Goal: Information Seeking & Learning: Find specific fact

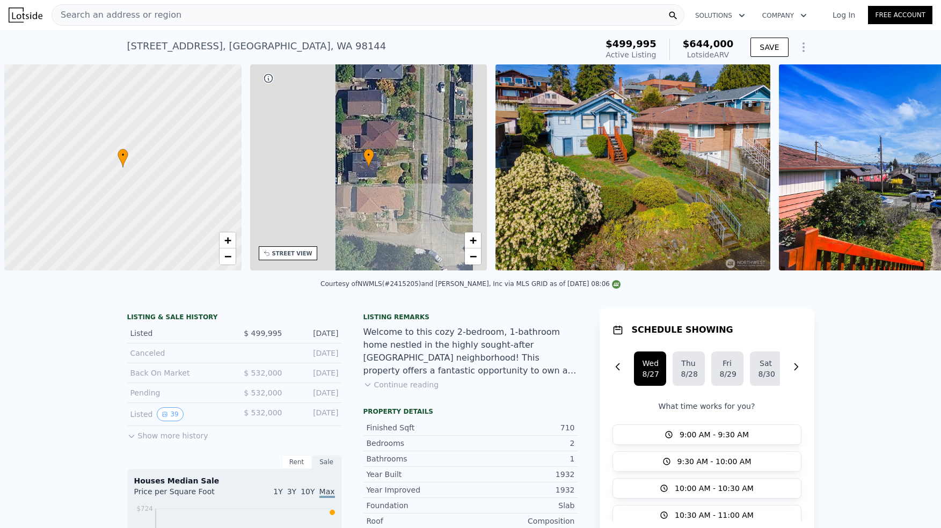
scroll to position [0, 4]
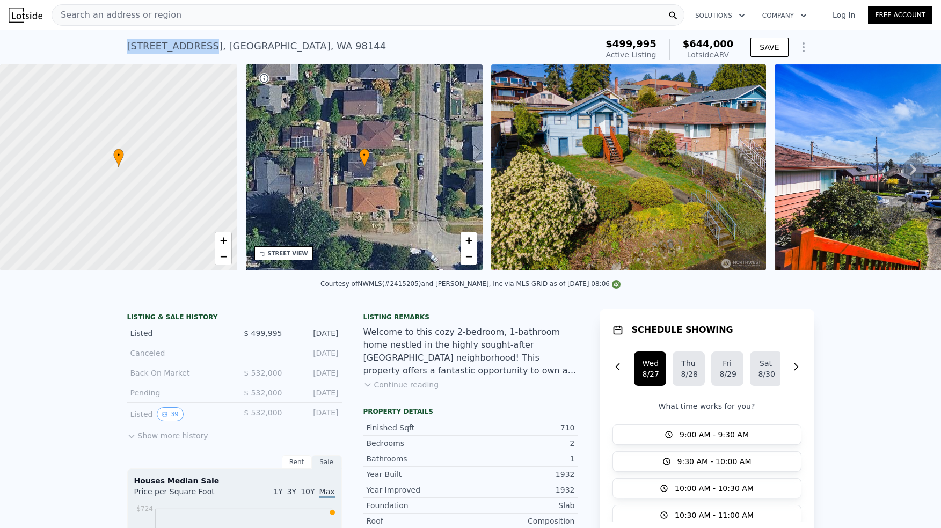
drag, startPoint x: 195, startPoint y: 42, endPoint x: 125, endPoint y: 45, distance: 69.8
click at [127, 45] on div "3321 25th Ave S , Seattle , WA 98144" at bounding box center [256, 46] width 259 height 15
copy div "3321 25th Ave S"
drag, startPoint x: 180, startPoint y: 384, endPoint x: 127, endPoint y: 381, distance: 53.8
click at [130, 378] on div "Back On Market" at bounding box center [178, 373] width 96 height 11
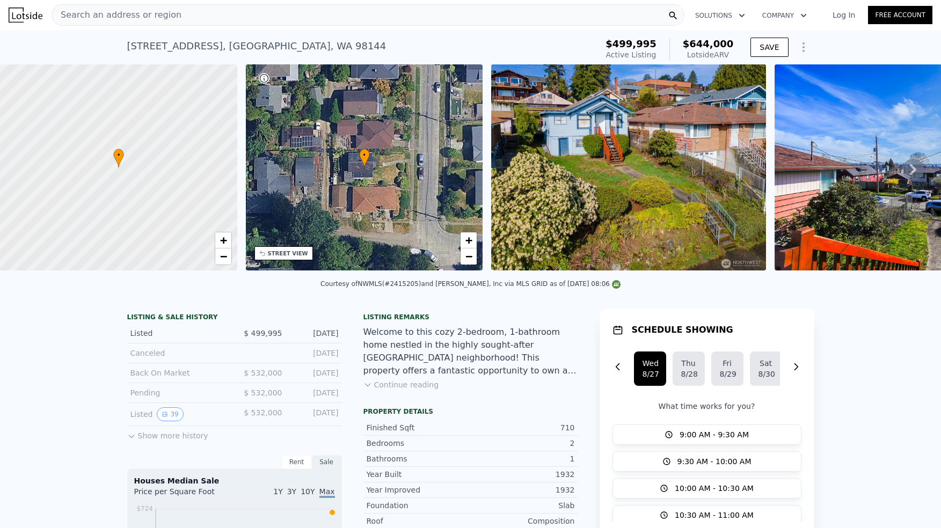
click at [175, 378] on div "Back On Market" at bounding box center [178, 373] width 96 height 11
drag, startPoint x: 189, startPoint y: 381, endPoint x: 126, endPoint y: 380, distance: 62.8
click at [130, 378] on div "Back On Market" at bounding box center [178, 373] width 96 height 11
copy div "Back On Market"
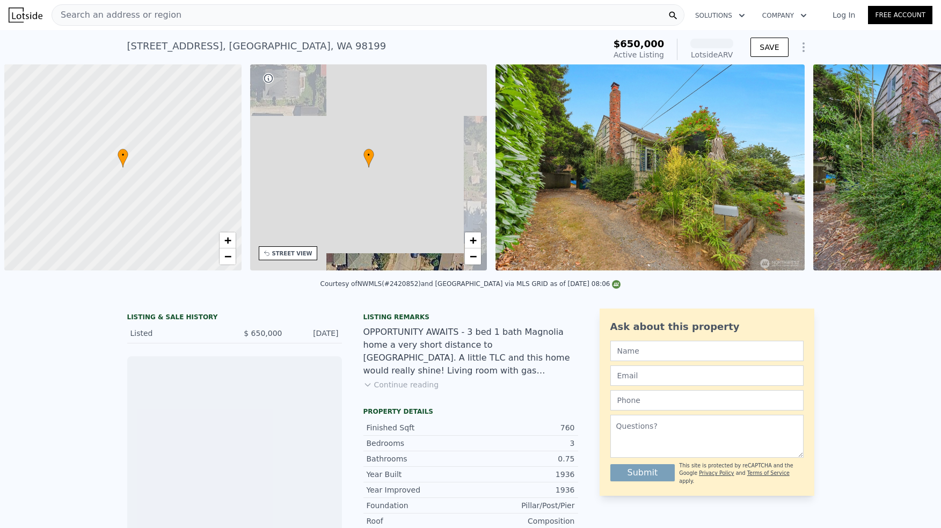
scroll to position [0, 4]
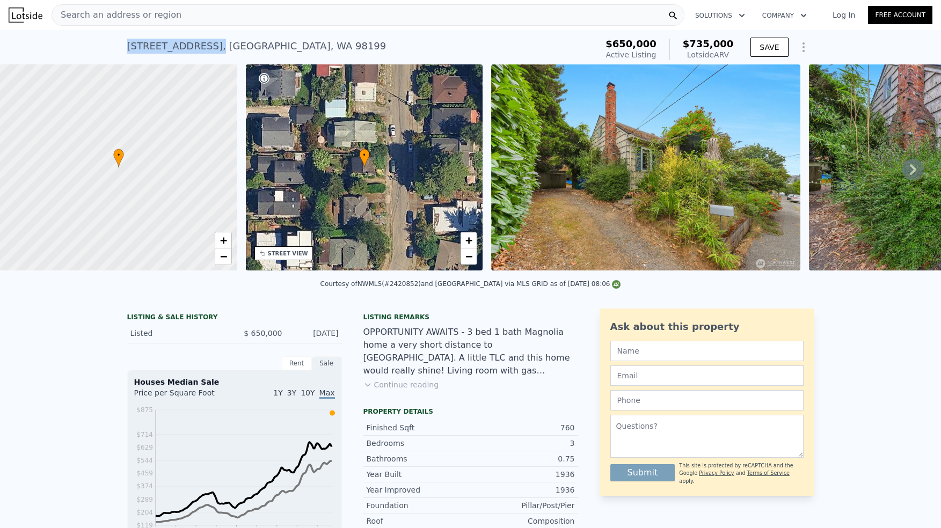
drag, startPoint x: 195, startPoint y: 42, endPoint x: 123, endPoint y: 39, distance: 72.0
click at [127, 40] on div "4563 34th Ave W , King County , WA 98199" at bounding box center [256, 46] width 259 height 15
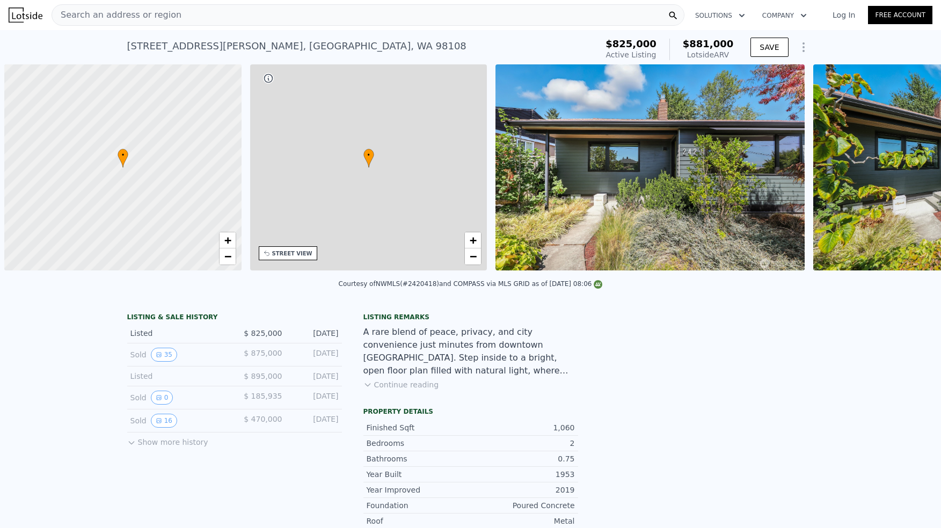
scroll to position [0, 4]
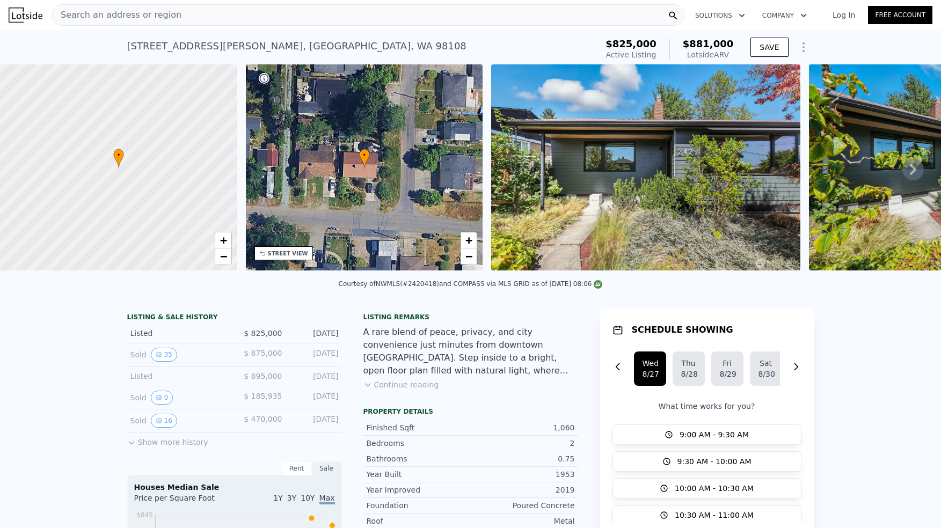
click at [618, 171] on img at bounding box center [645, 167] width 309 height 206
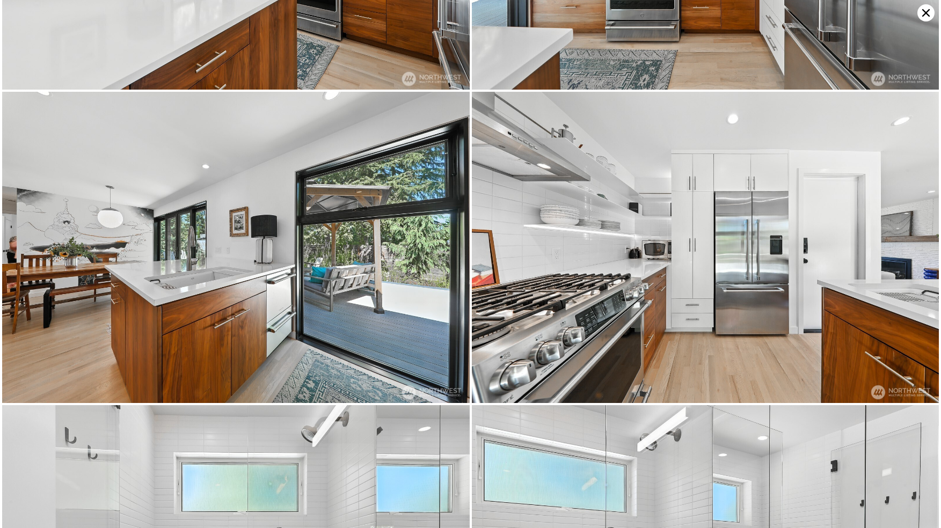
scroll to position [2178, 0]
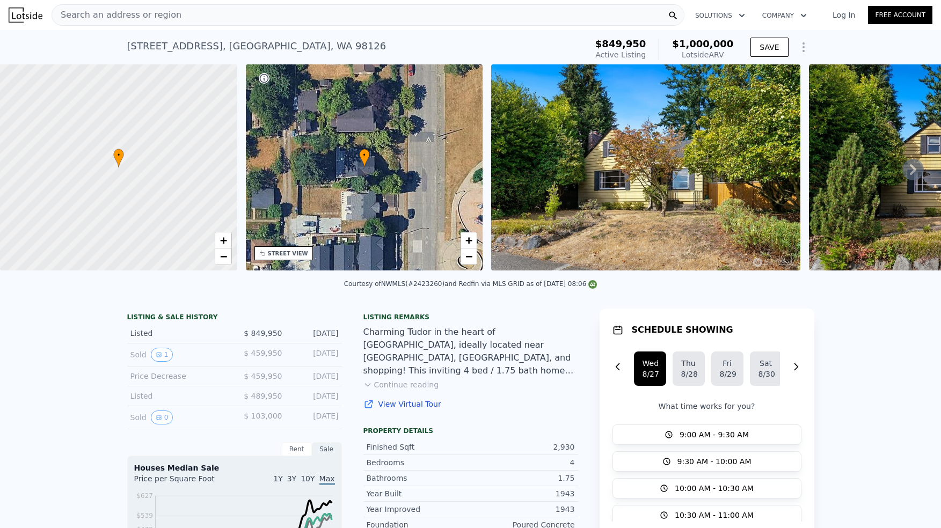
click at [685, 186] on img at bounding box center [645, 167] width 309 height 206
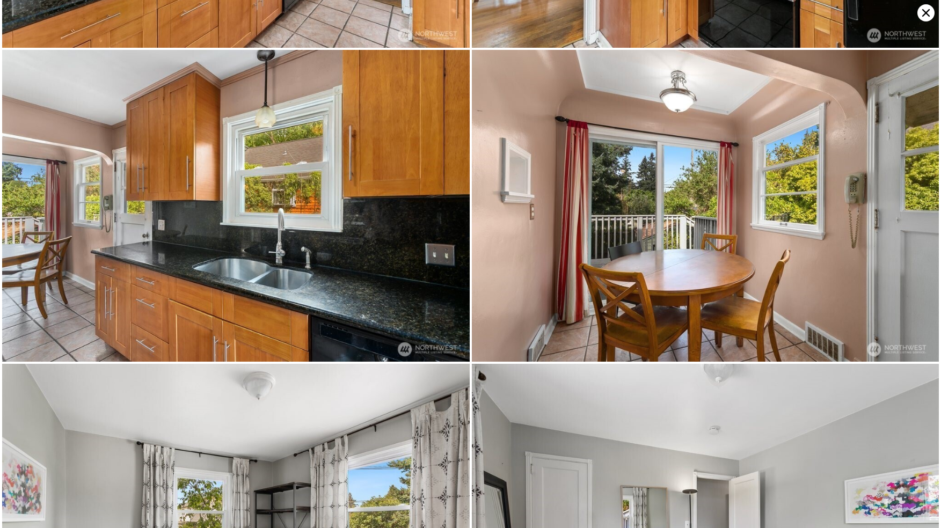
scroll to position [1244, 0]
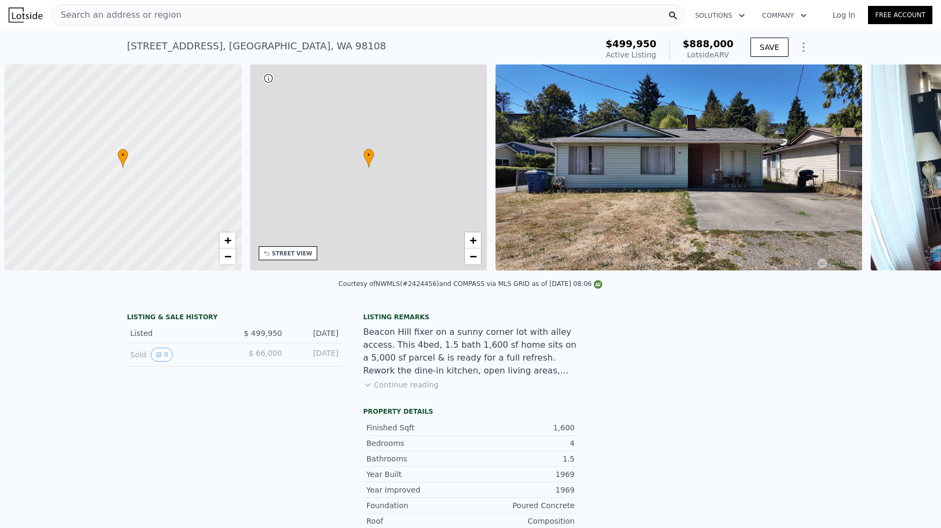
scroll to position [0, 4]
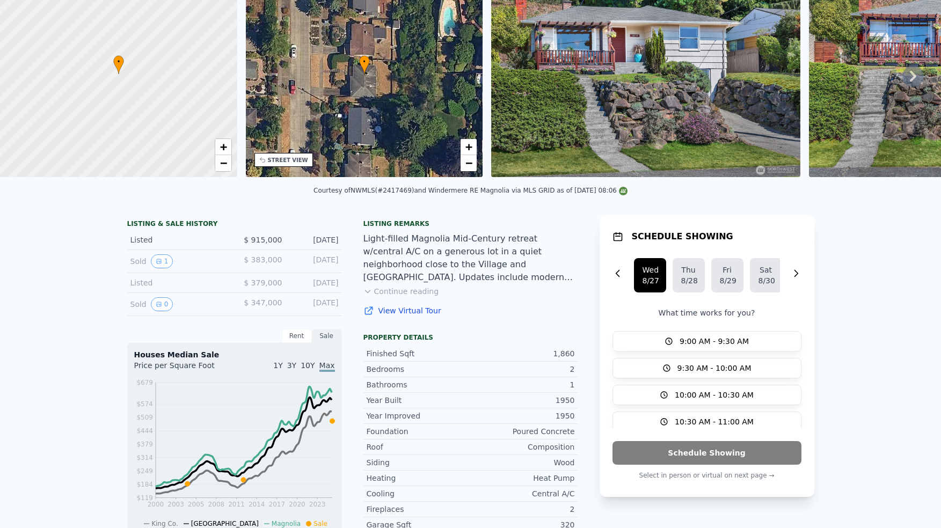
scroll to position [8, 0]
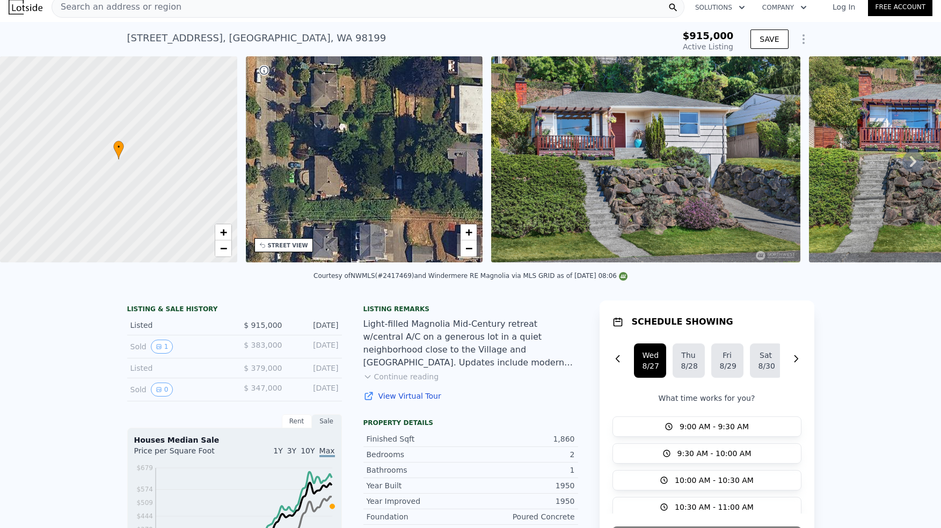
drag, startPoint x: 396, startPoint y: 150, endPoint x: 362, endPoint y: -16, distance: 169.3
click at [362, 0] on html "Search an address or region Solutions Company Open main menu Log In Free Accoun…" at bounding box center [470, 264] width 941 height 528
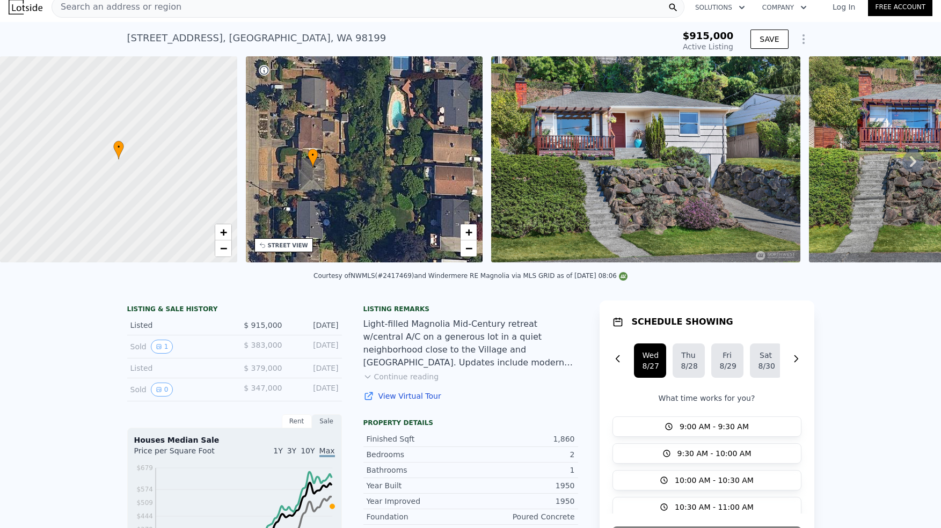
drag, startPoint x: 372, startPoint y: 106, endPoint x: 368, endPoint y: 252, distance: 146.6
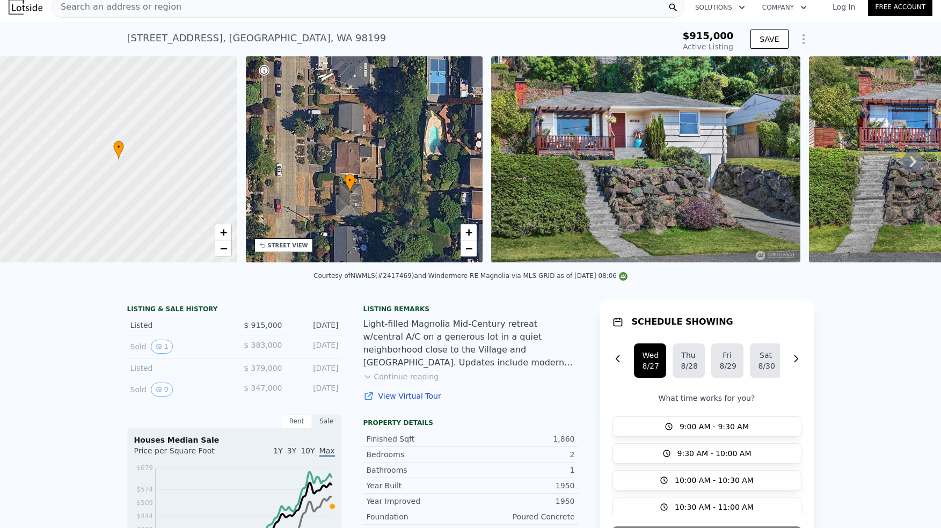
drag, startPoint x: 347, startPoint y: 120, endPoint x: 381, endPoint y: 136, distance: 37.7
click at [381, 136] on div "• + −" at bounding box center [364, 159] width 237 height 206
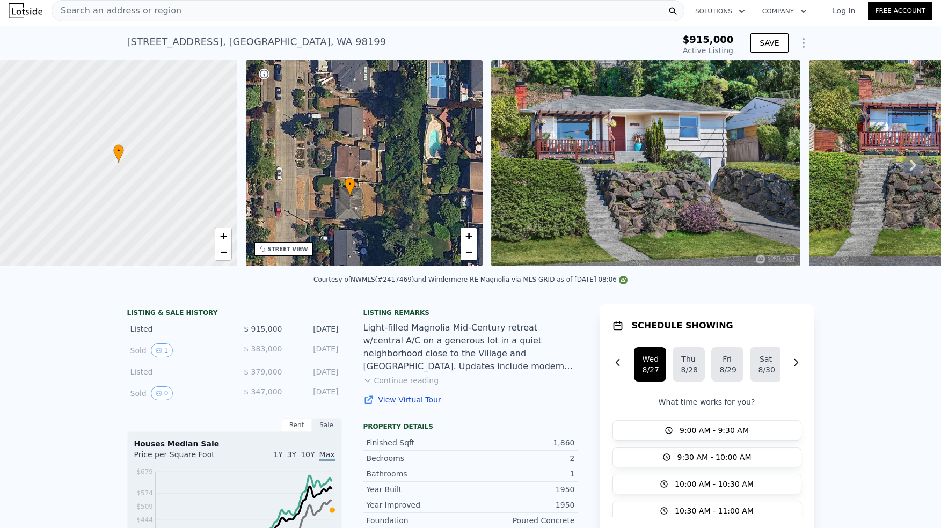
scroll to position [0, 0]
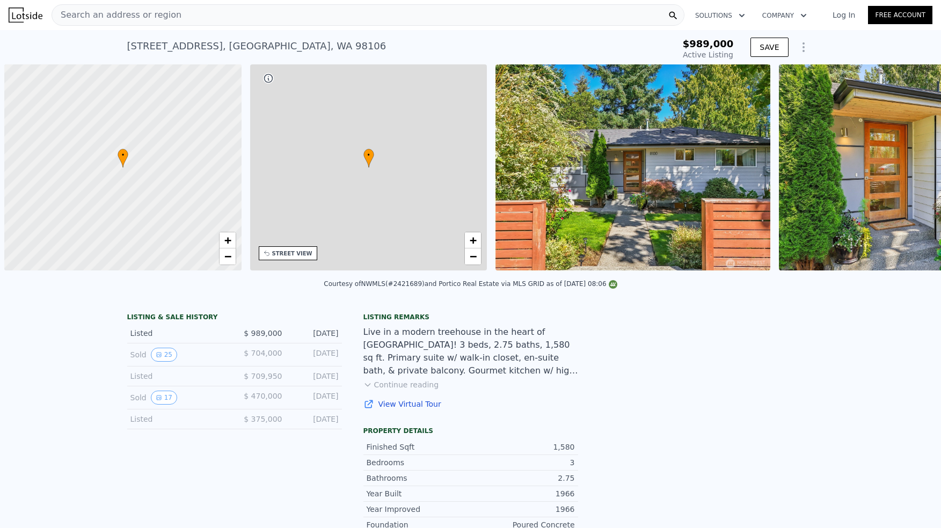
scroll to position [0, 4]
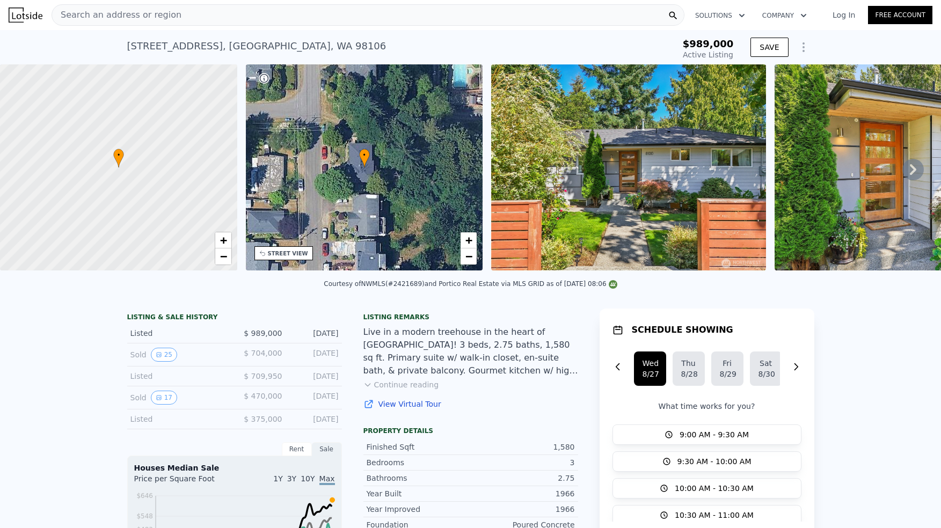
click at [630, 144] on img at bounding box center [628, 167] width 275 height 206
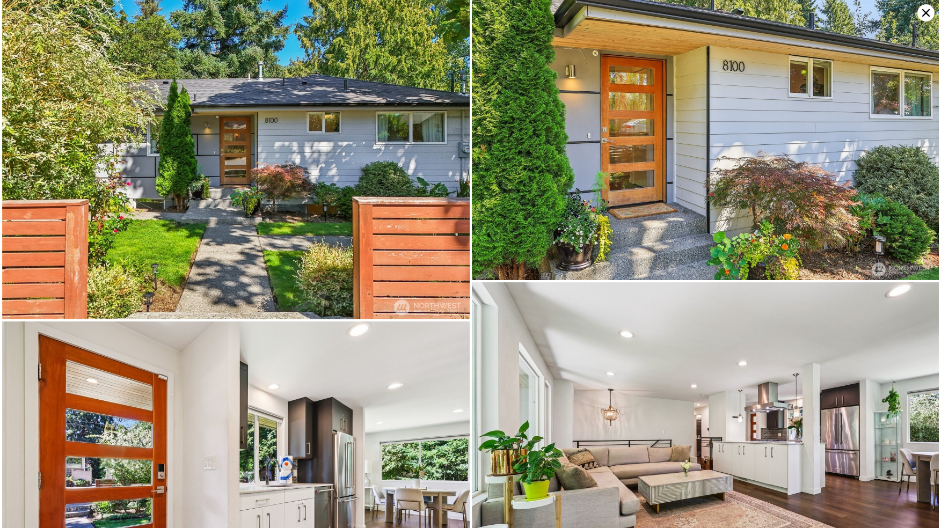
scroll to position [0, 0]
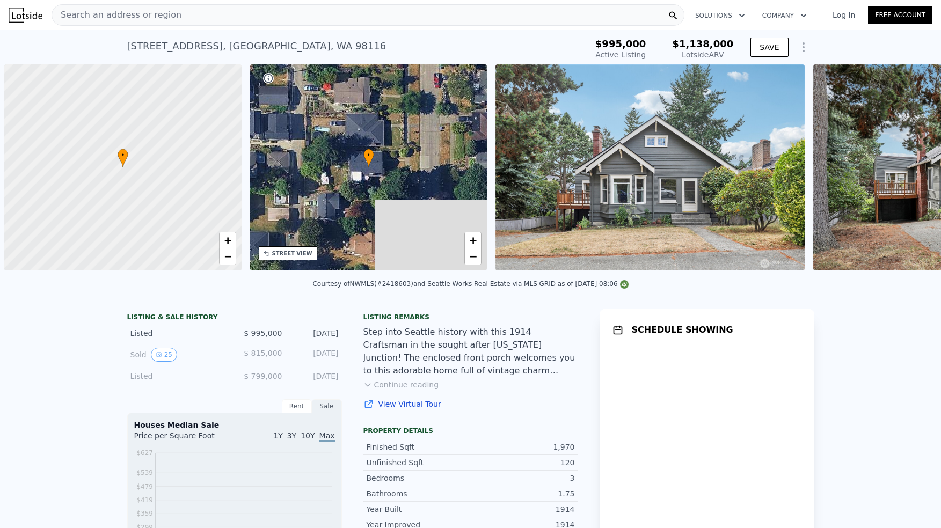
scroll to position [0, 4]
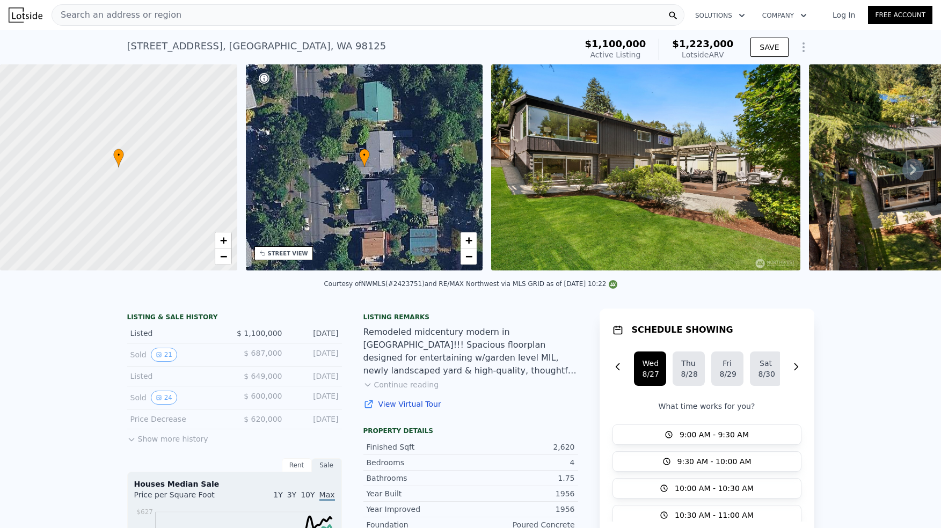
click at [341, 20] on div "Search an address or region" at bounding box center [368, 14] width 633 height 21
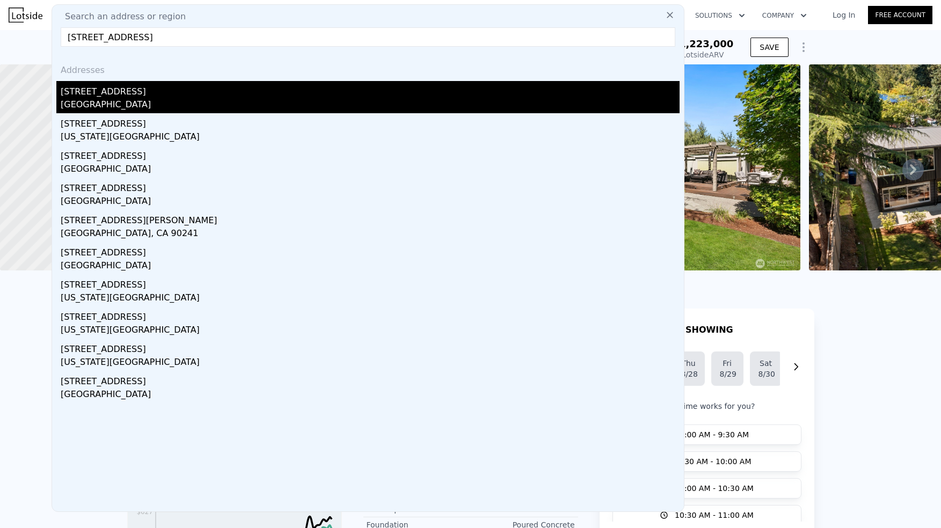
type input "[STREET_ADDRESS]"
click at [140, 93] on div "[STREET_ADDRESS]" at bounding box center [370, 89] width 619 height 17
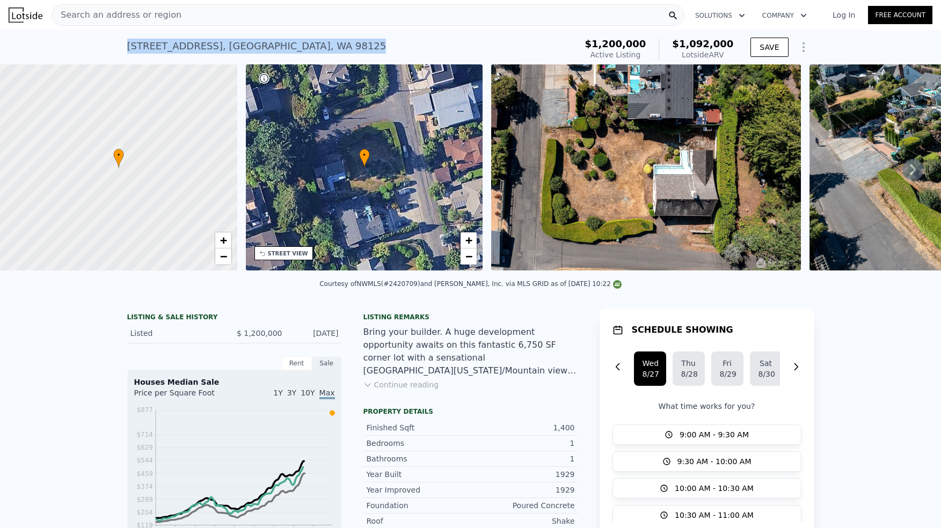
drag, startPoint x: 311, startPoint y: 48, endPoint x: 125, endPoint y: 45, distance: 185.7
click at [127, 45] on div "[STREET_ADDRESS] Active at $1.200m (~ARV $1.092m )" at bounding box center [349, 49] width 445 height 30
copy div "[STREET_ADDRESS]"
click at [217, 255] on link "−" at bounding box center [223, 257] width 16 height 16
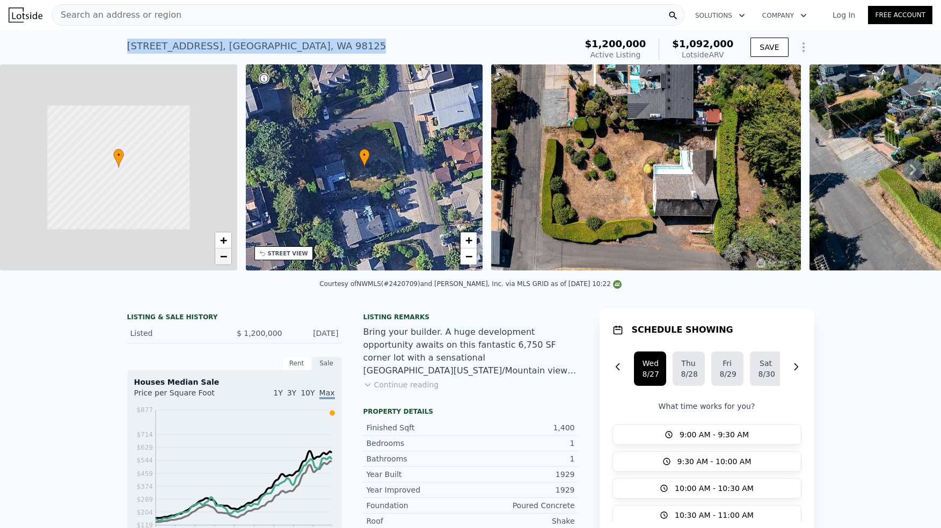
click at [218, 255] on link "−" at bounding box center [223, 257] width 16 height 16
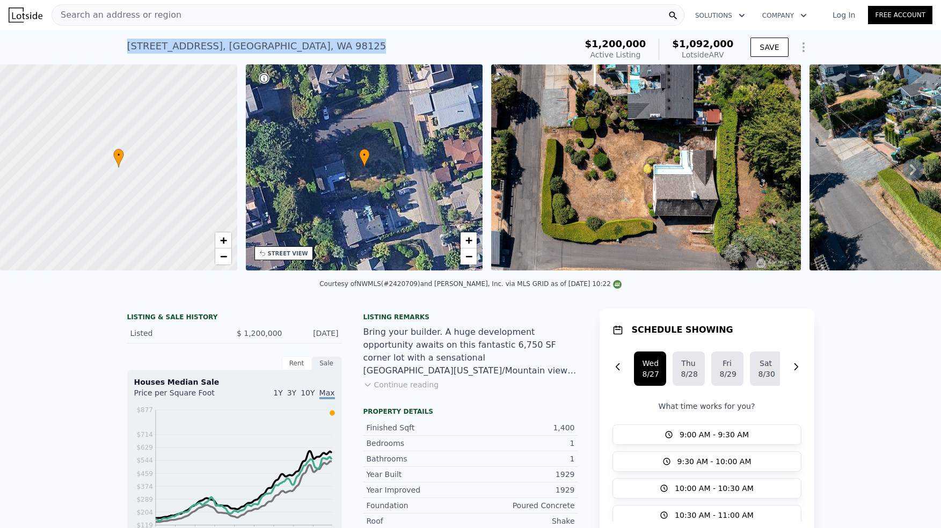
drag, startPoint x: 333, startPoint y: 342, endPoint x: 344, endPoint y: 309, distance: 35.5
copy div "[DATE]"
drag, startPoint x: 276, startPoint y: 344, endPoint x: 238, endPoint y: 338, distance: 39.1
click at [238, 338] on span "$ 1,200,000" at bounding box center [260, 333] width 46 height 9
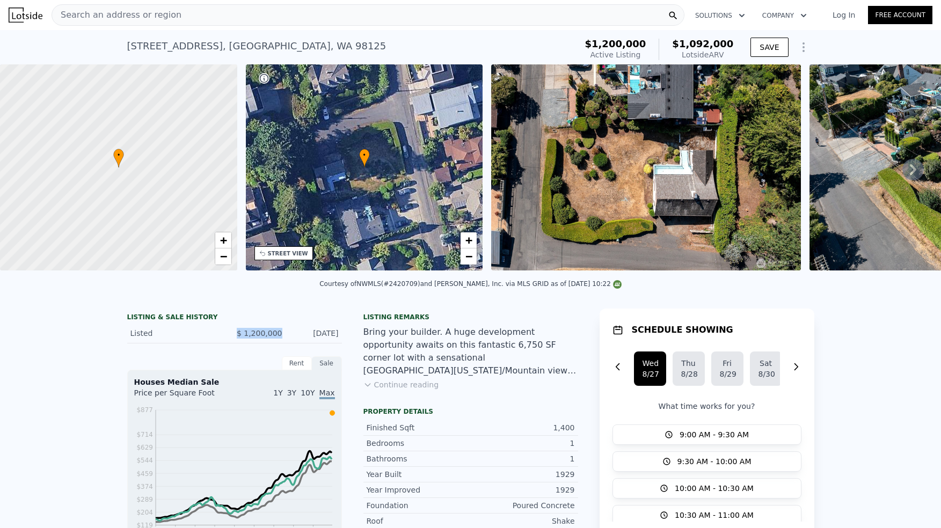
copy span "$ 1,200,000"
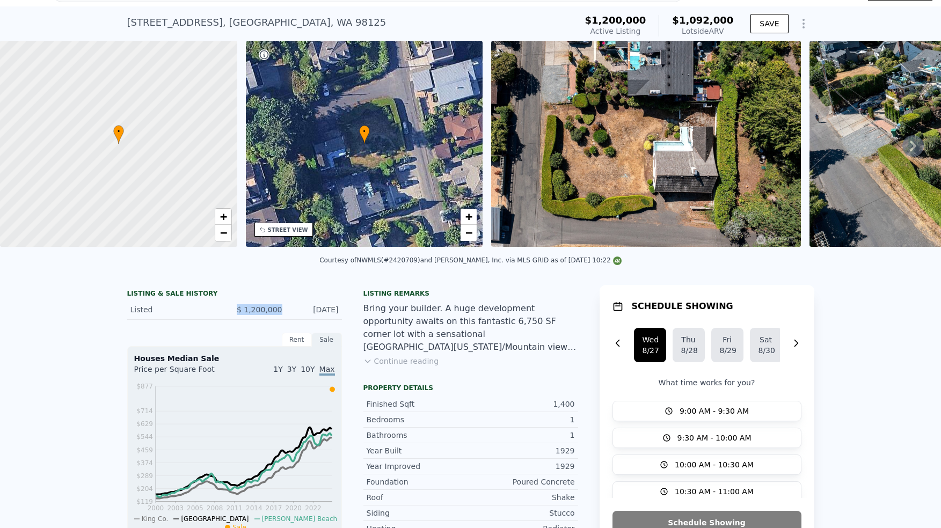
scroll to position [24, 0]
click at [565, 409] on div "1,400" at bounding box center [523, 403] width 104 height 11
copy div "1,400"
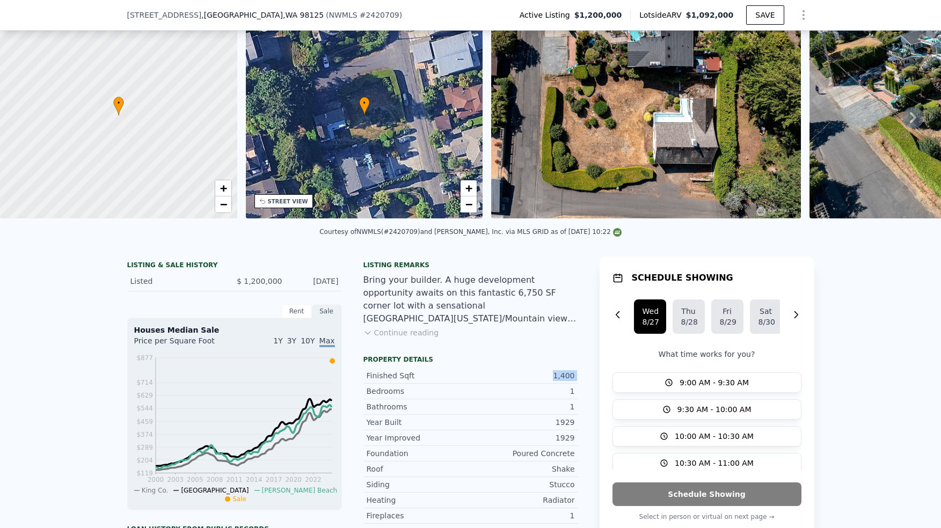
scroll to position [150, 0]
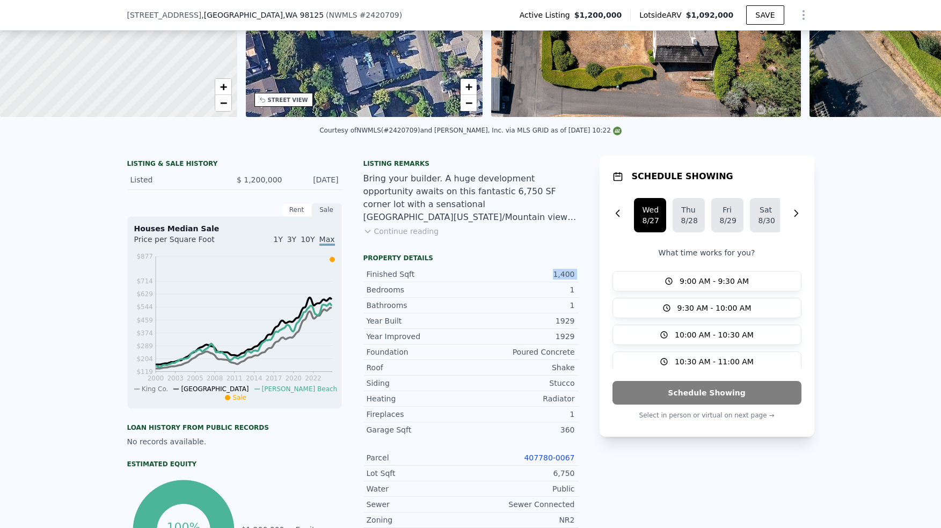
click at [554, 462] on link "407780-0067" at bounding box center [549, 458] width 50 height 9
click at [559, 479] on div "6,750" at bounding box center [523, 473] width 104 height 11
copy div "6,750"
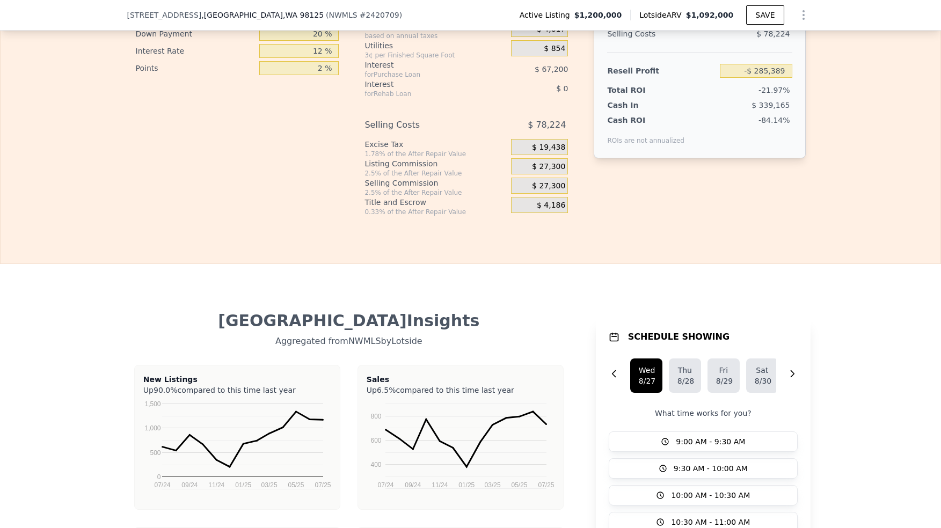
scroll to position [1823, 0]
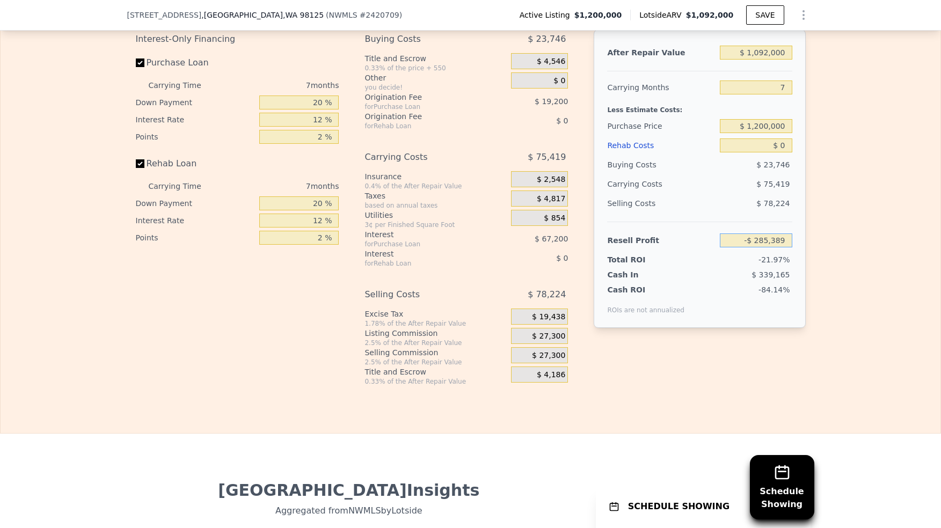
click at [781, 247] on input "-$ 285,389" at bounding box center [756, 240] width 72 height 14
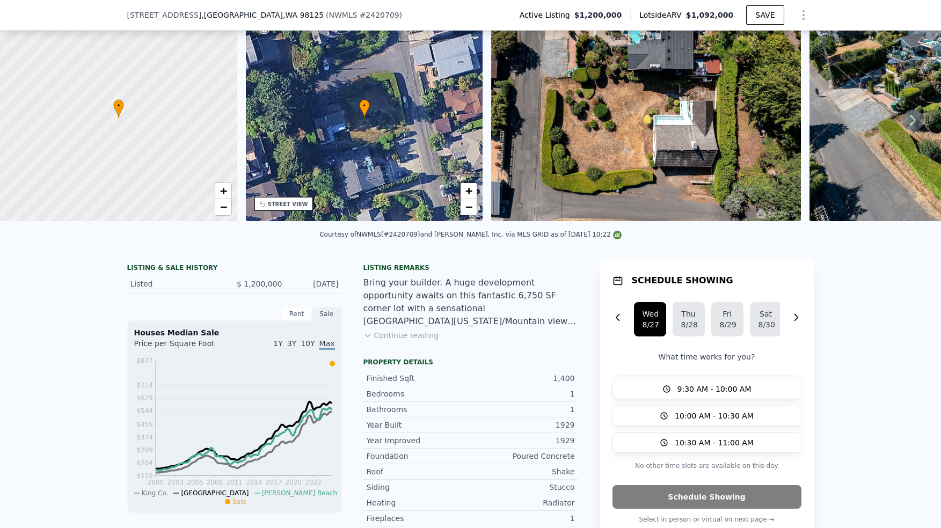
scroll to position [4, 0]
